Goal: Communication & Community: Answer question/provide support

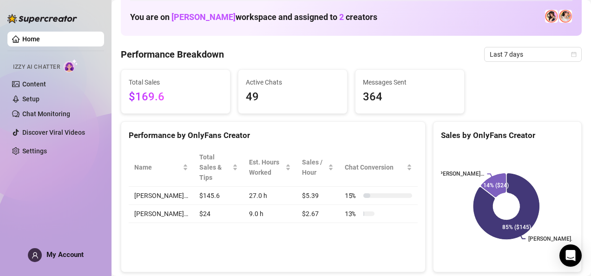
scroll to position [50, 0]
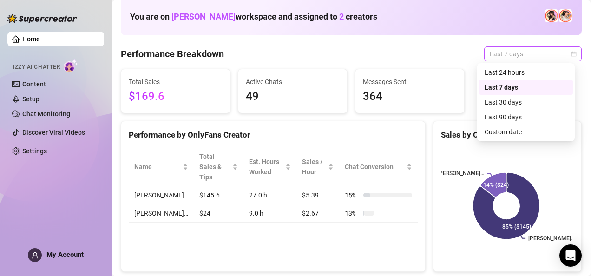
click at [570, 54] on div "Last 7 days" at bounding box center [533, 53] width 98 height 15
click at [516, 133] on div "Custom date" at bounding box center [526, 132] width 83 height 10
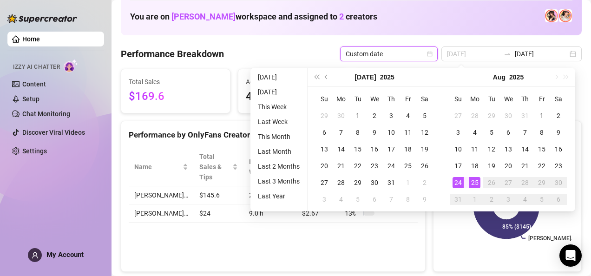
type input "[DATE]"
click at [472, 180] on div "25" at bounding box center [475, 182] width 11 height 11
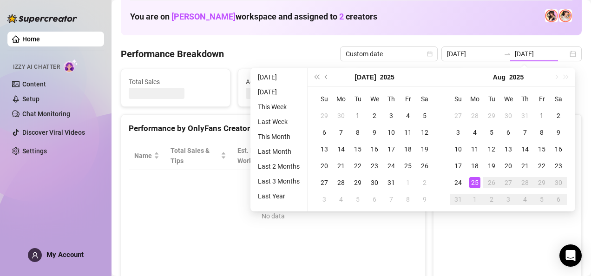
type input "[DATE]"
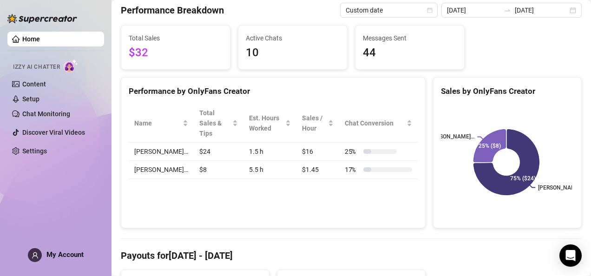
scroll to position [0, 0]
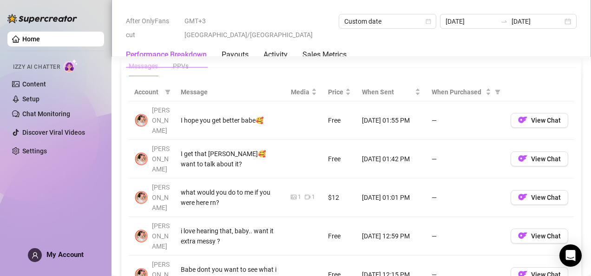
scroll to position [855, 0]
click at [531, 116] on span "View Chat" at bounding box center [546, 119] width 30 height 7
click at [533, 116] on span "View Chat" at bounding box center [546, 119] width 30 height 7
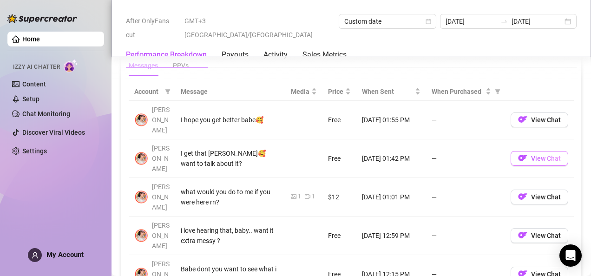
click at [542, 155] on span "View Chat" at bounding box center [546, 158] width 30 height 7
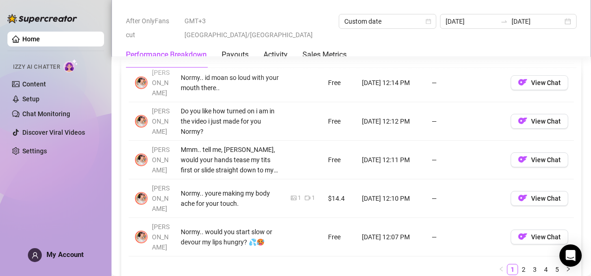
scroll to position [1093, 0]
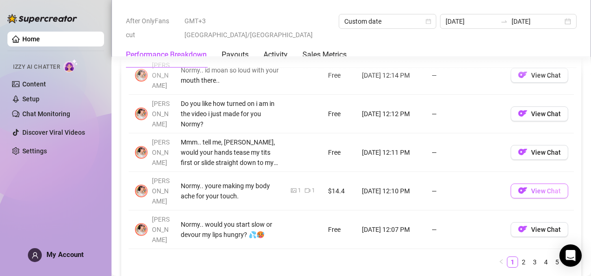
click at [542, 187] on span "View Chat" at bounding box center [546, 190] width 30 height 7
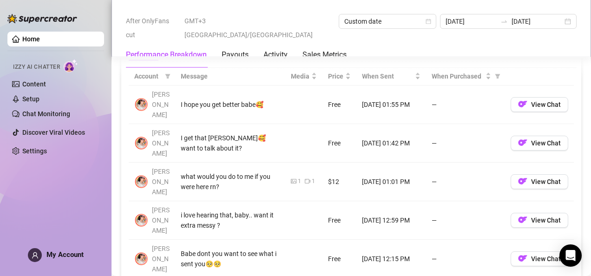
scroll to position [871, 0]
click at [518, 176] on img "button" at bounding box center [522, 180] width 9 height 9
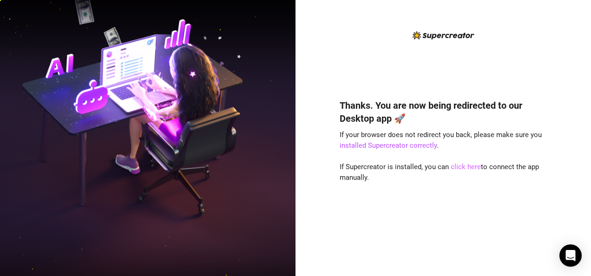
click at [463, 170] on link "click here" at bounding box center [466, 167] width 30 height 8
click at [465, 171] on link "click here" at bounding box center [466, 167] width 30 height 8
click at [471, 167] on link "click here" at bounding box center [466, 167] width 30 height 8
click at [465, 164] on link "click here" at bounding box center [466, 167] width 30 height 8
